Goal: Information Seeking & Learning: Learn about a topic

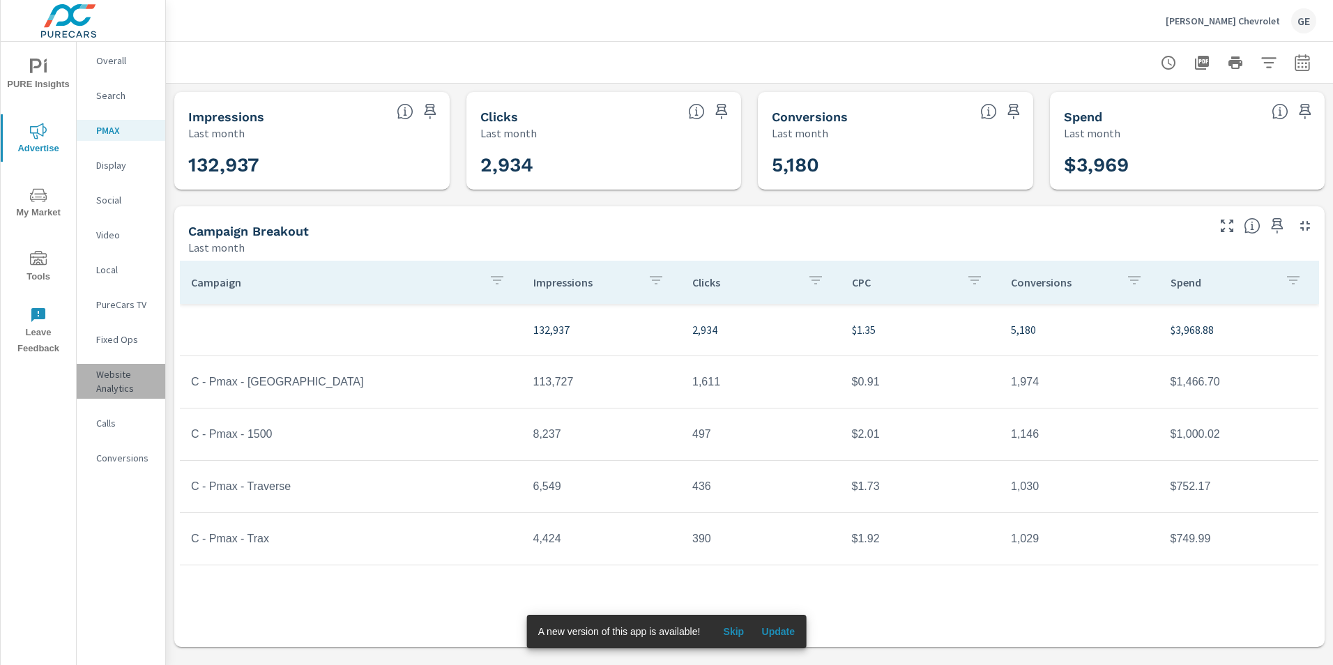
click at [122, 382] on p "Website Analytics" at bounding box center [125, 381] width 58 height 28
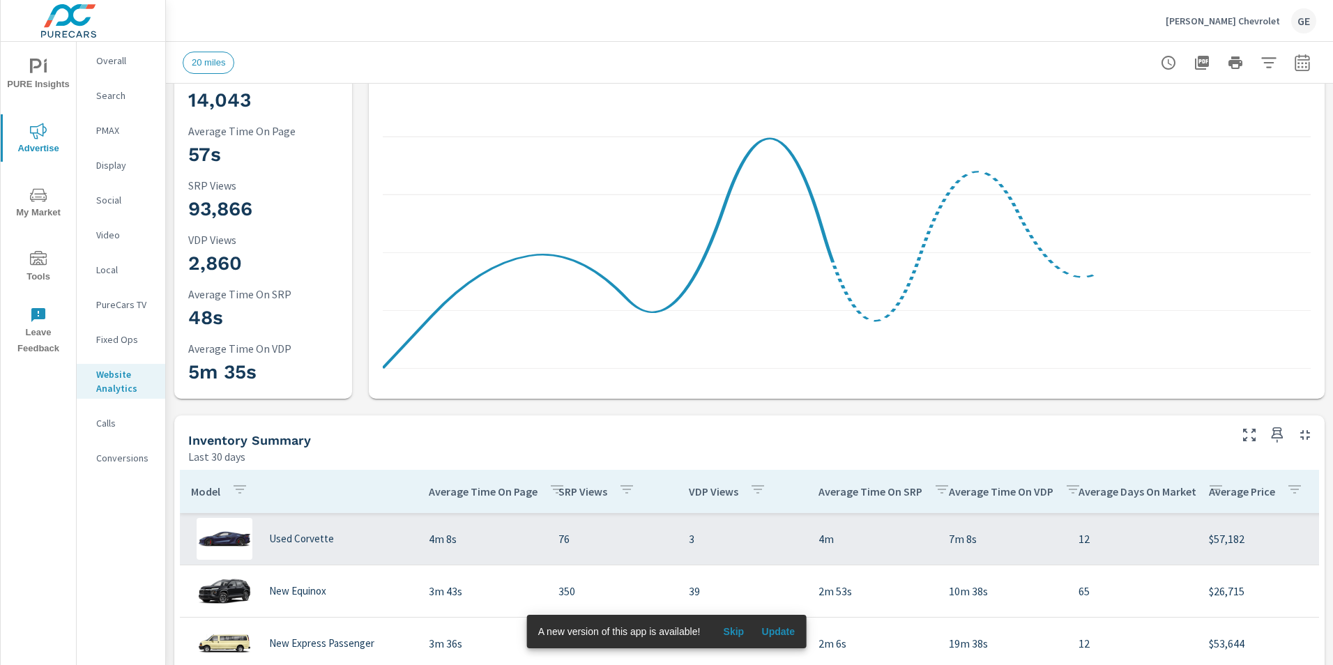
scroll to position [139, 0]
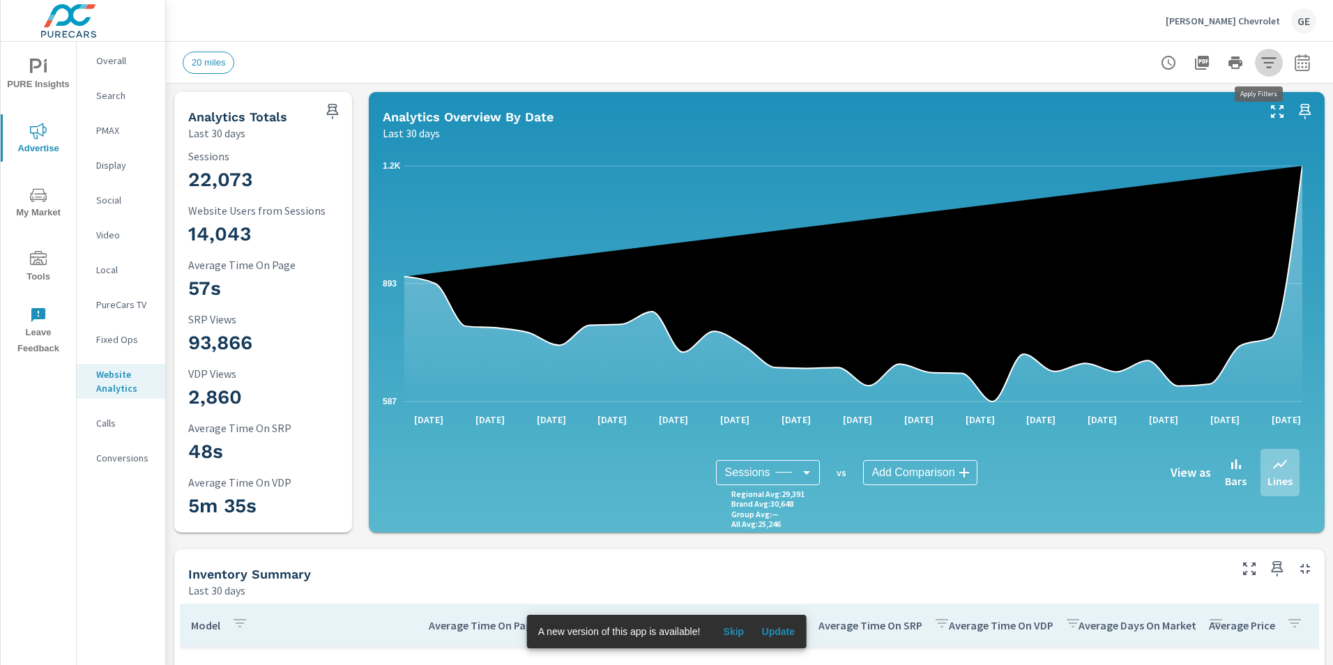
click at [1261, 59] on icon "button" at bounding box center [1269, 62] width 17 height 17
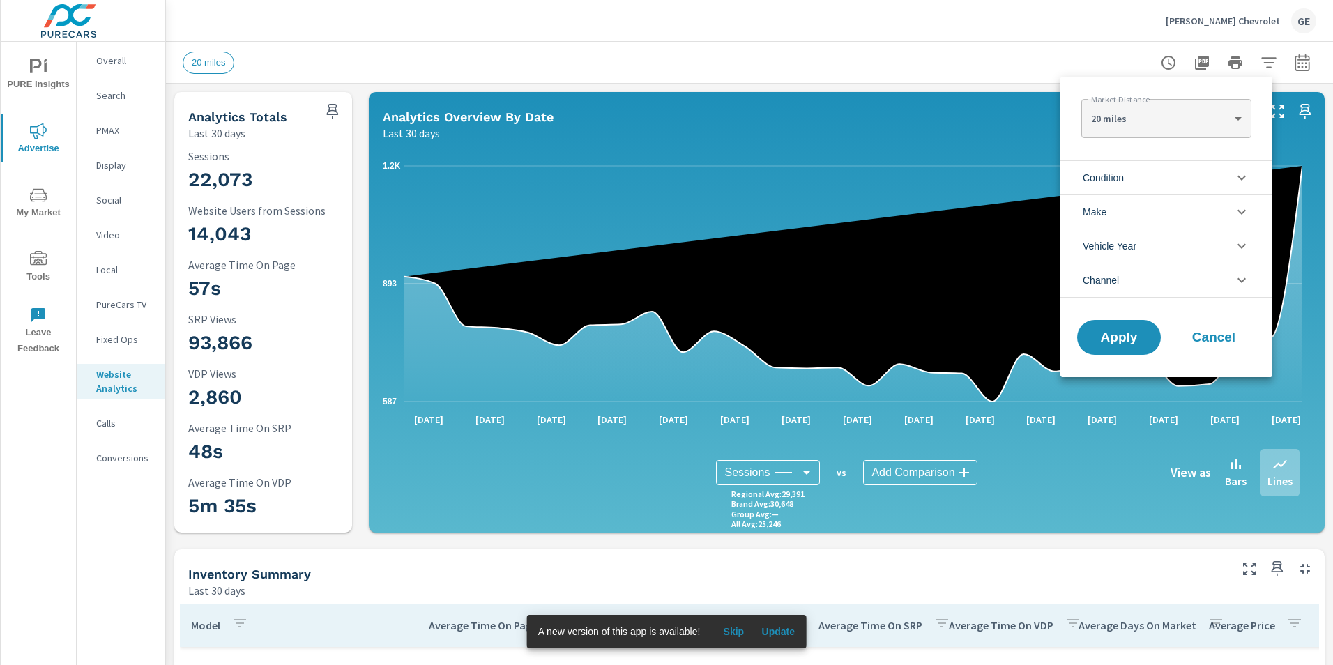
click at [1252, 64] on div at bounding box center [666, 332] width 1333 height 665
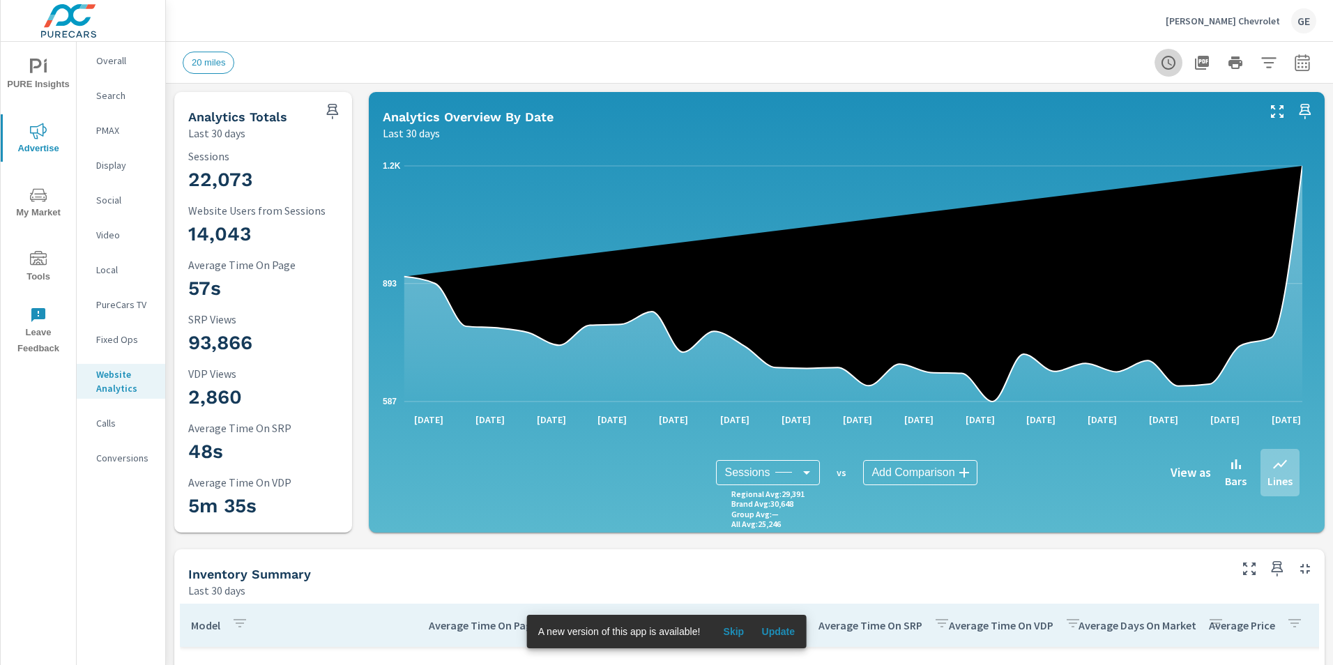
click at [1160, 61] on icon "button" at bounding box center [1168, 62] width 17 height 17
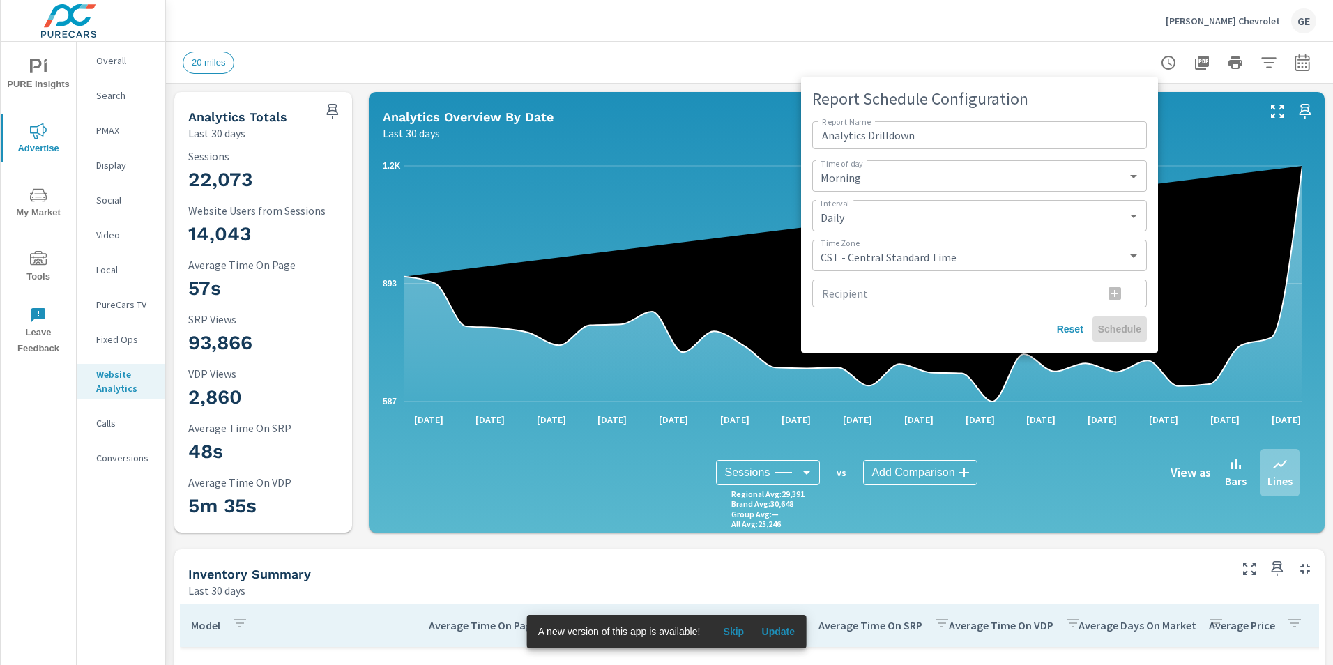
click at [1247, 68] on div at bounding box center [666, 332] width 1333 height 665
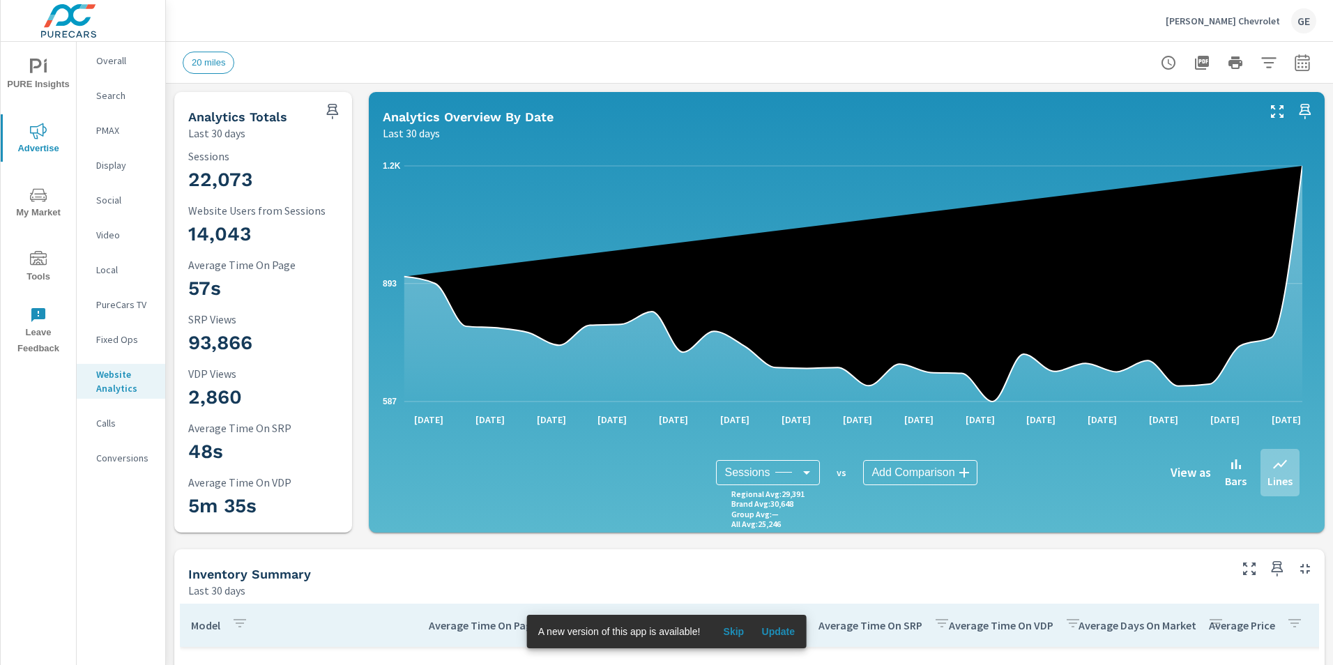
click at [1261, 68] on icon "button" at bounding box center [1268, 62] width 15 height 10
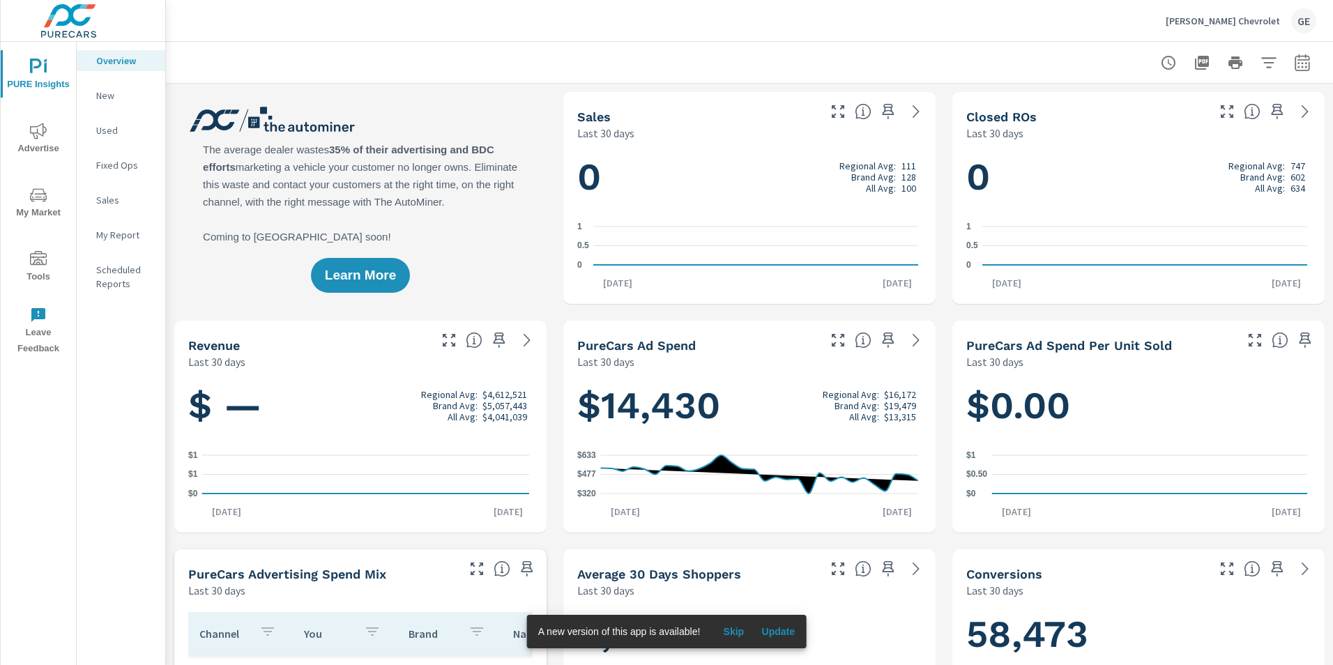
scroll to position [889, 0]
click at [107, 96] on p "New" at bounding box center [125, 96] width 58 height 14
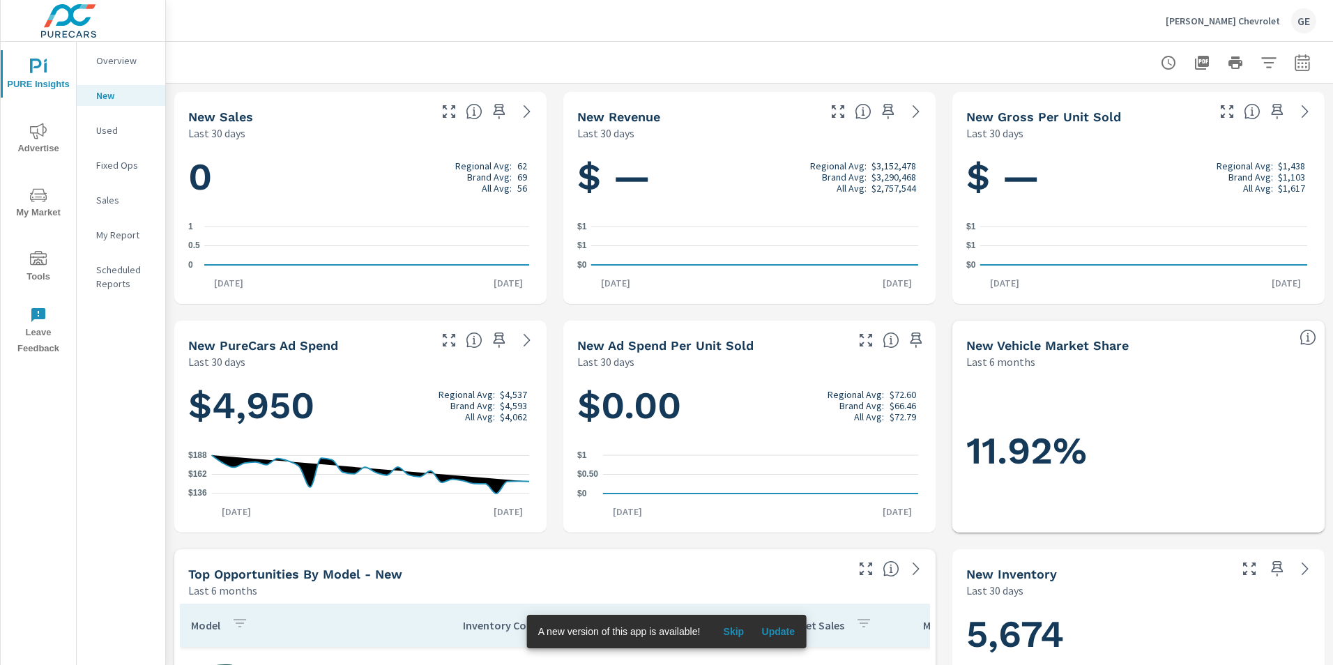
click at [44, 135] on icon "nav menu" at bounding box center [38, 131] width 17 height 17
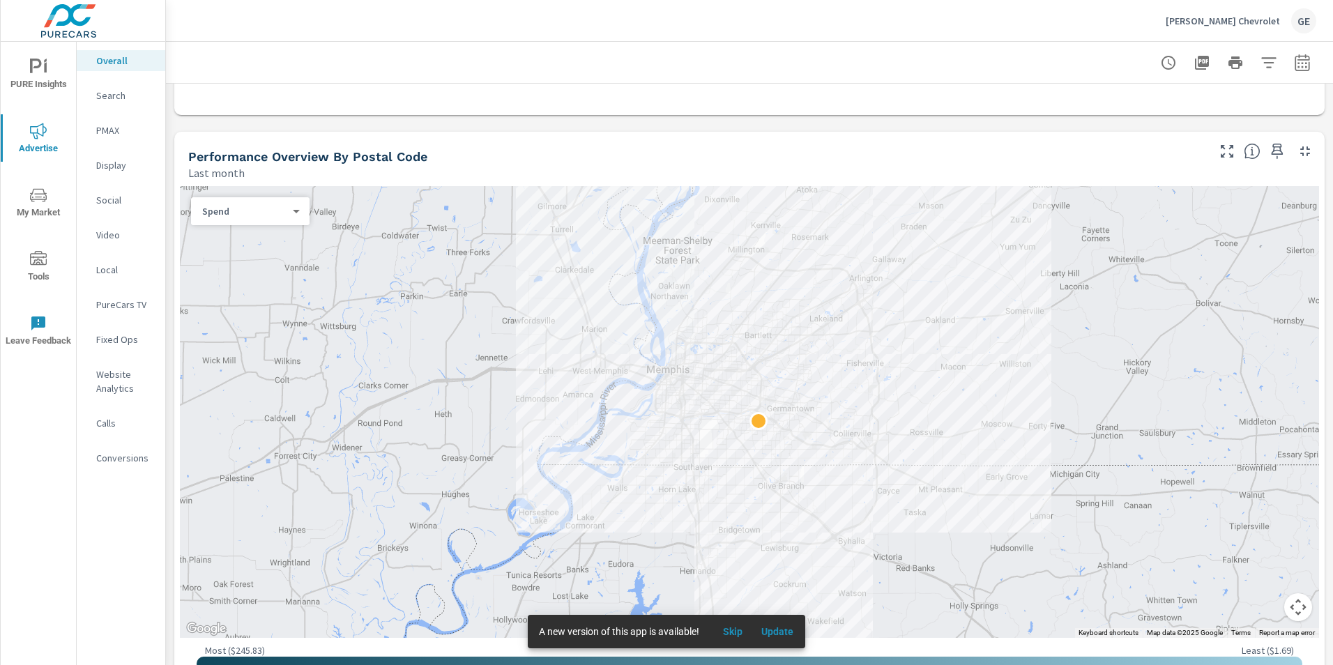
scroll to position [418, 0]
